Goal: Navigation & Orientation: Understand site structure

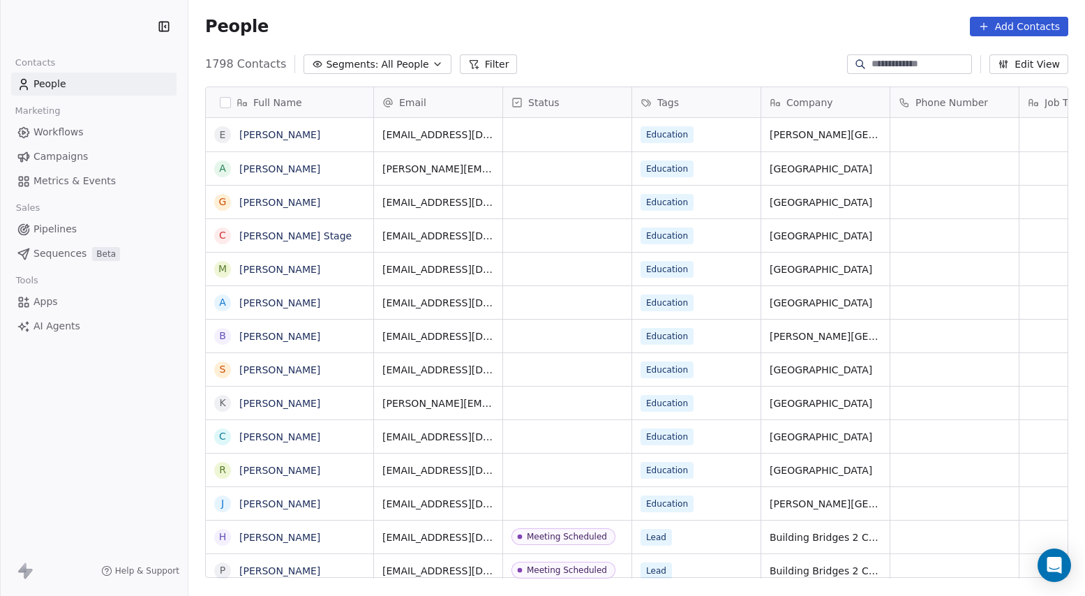
scroll to position [514, 877]
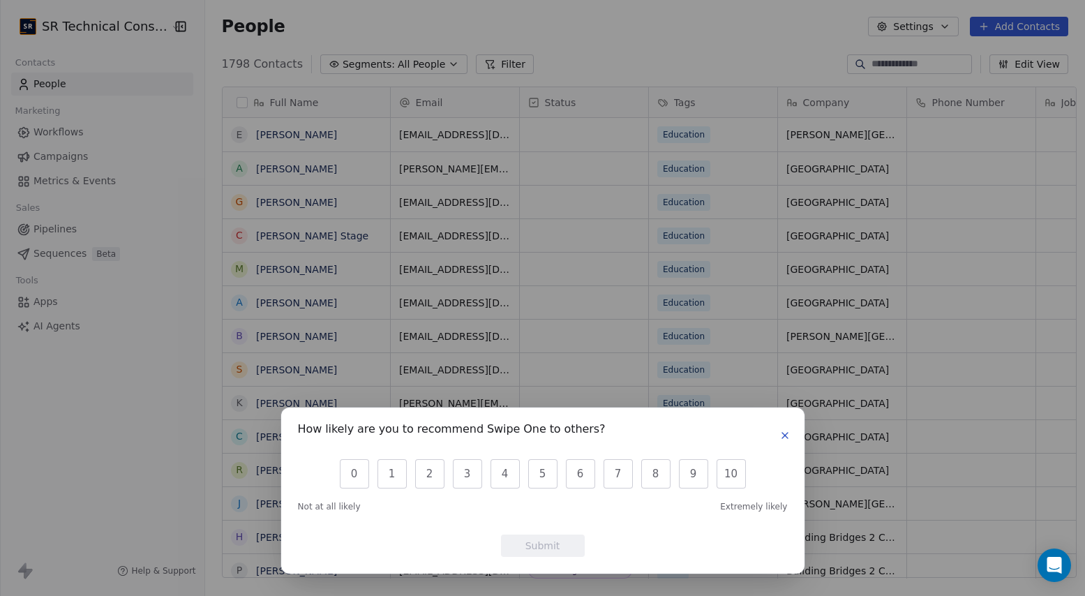
click at [781, 433] on icon "button" at bounding box center [784, 435] width 11 height 11
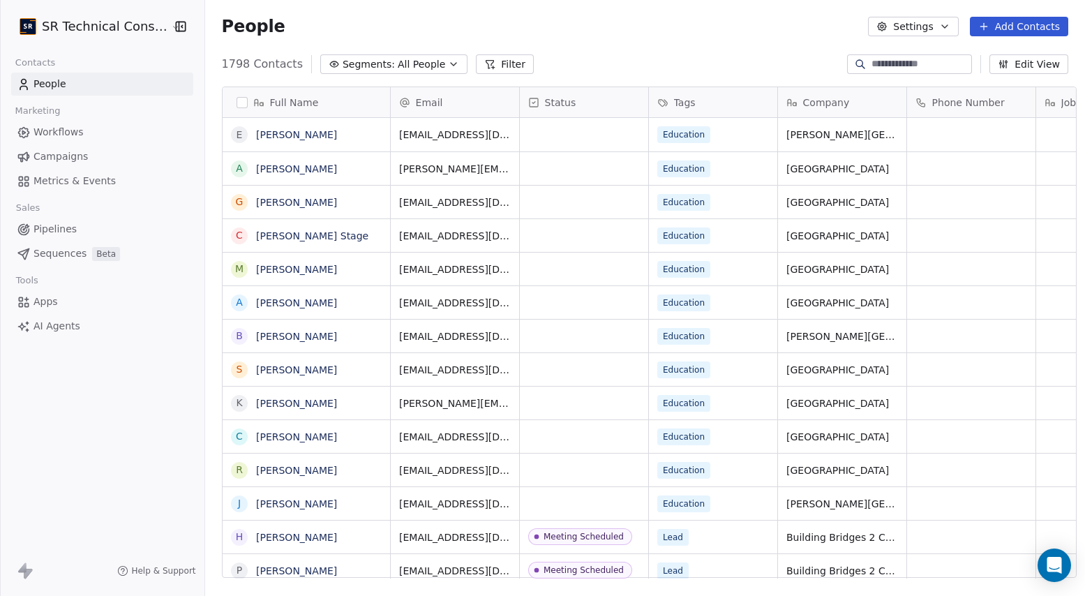
click at [76, 135] on span "Workflows" at bounding box center [58, 132] width 50 height 15
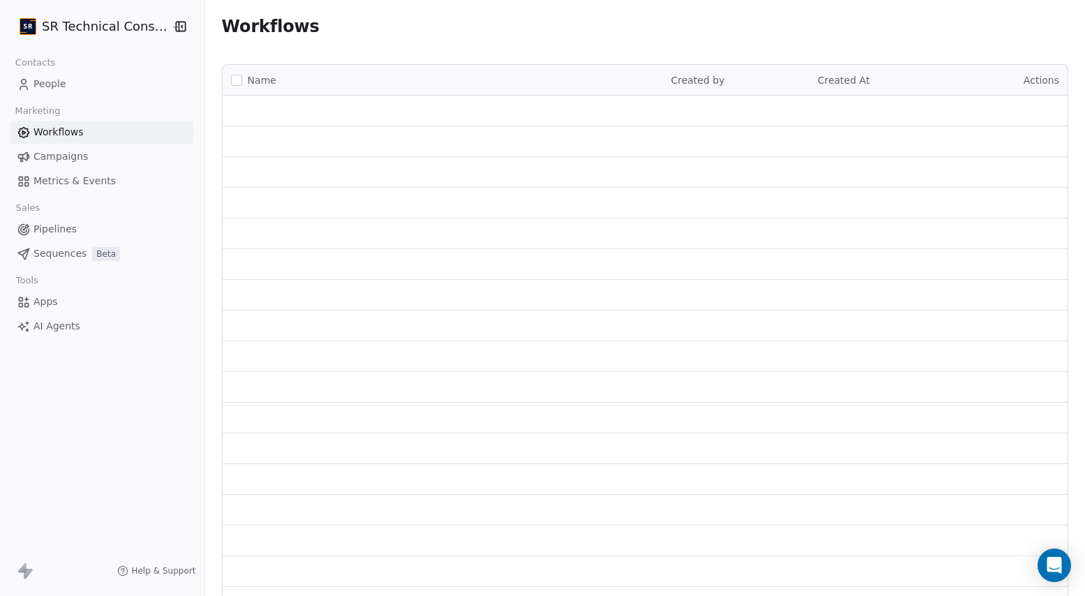
click at [67, 158] on span "Campaigns" at bounding box center [60, 156] width 54 height 15
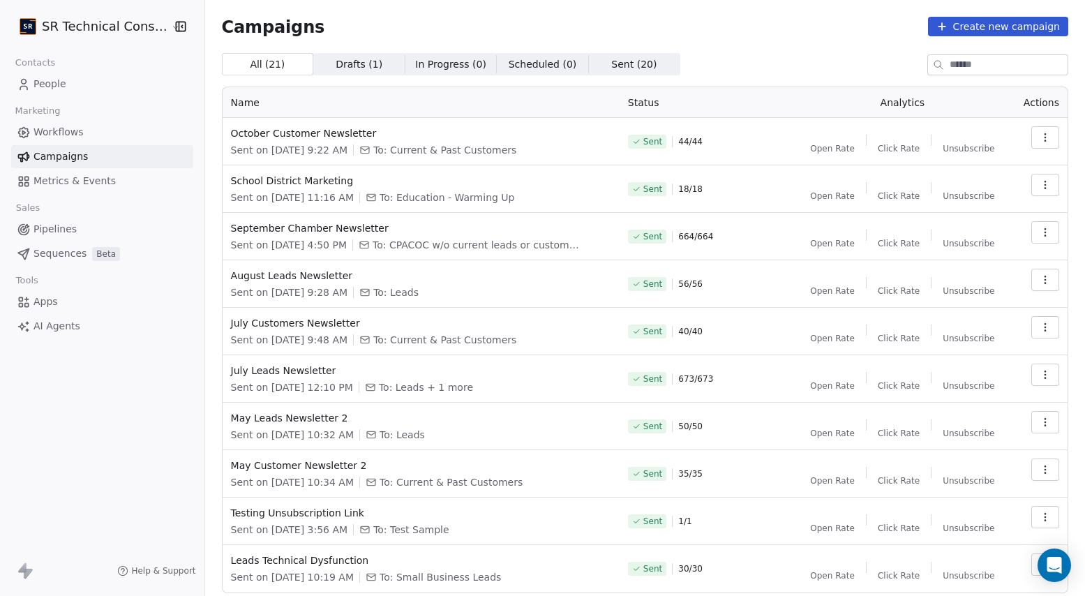
click at [68, 184] on span "Metrics & Events" at bounding box center [74, 181] width 82 height 15
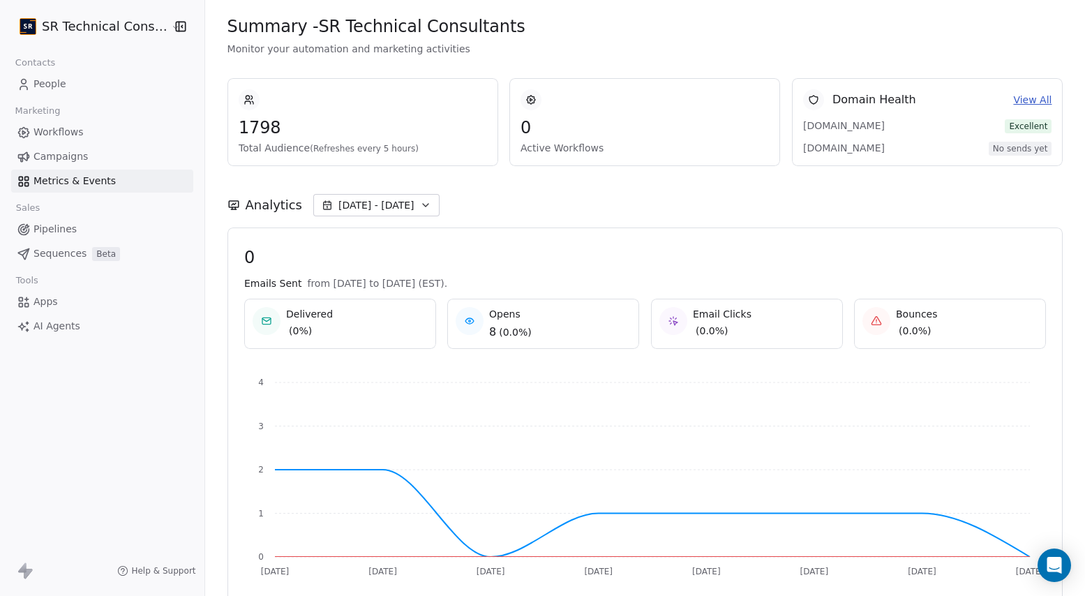
click at [64, 127] on span "Workflows" at bounding box center [58, 132] width 50 height 15
